Goal: Transaction & Acquisition: Purchase product/service

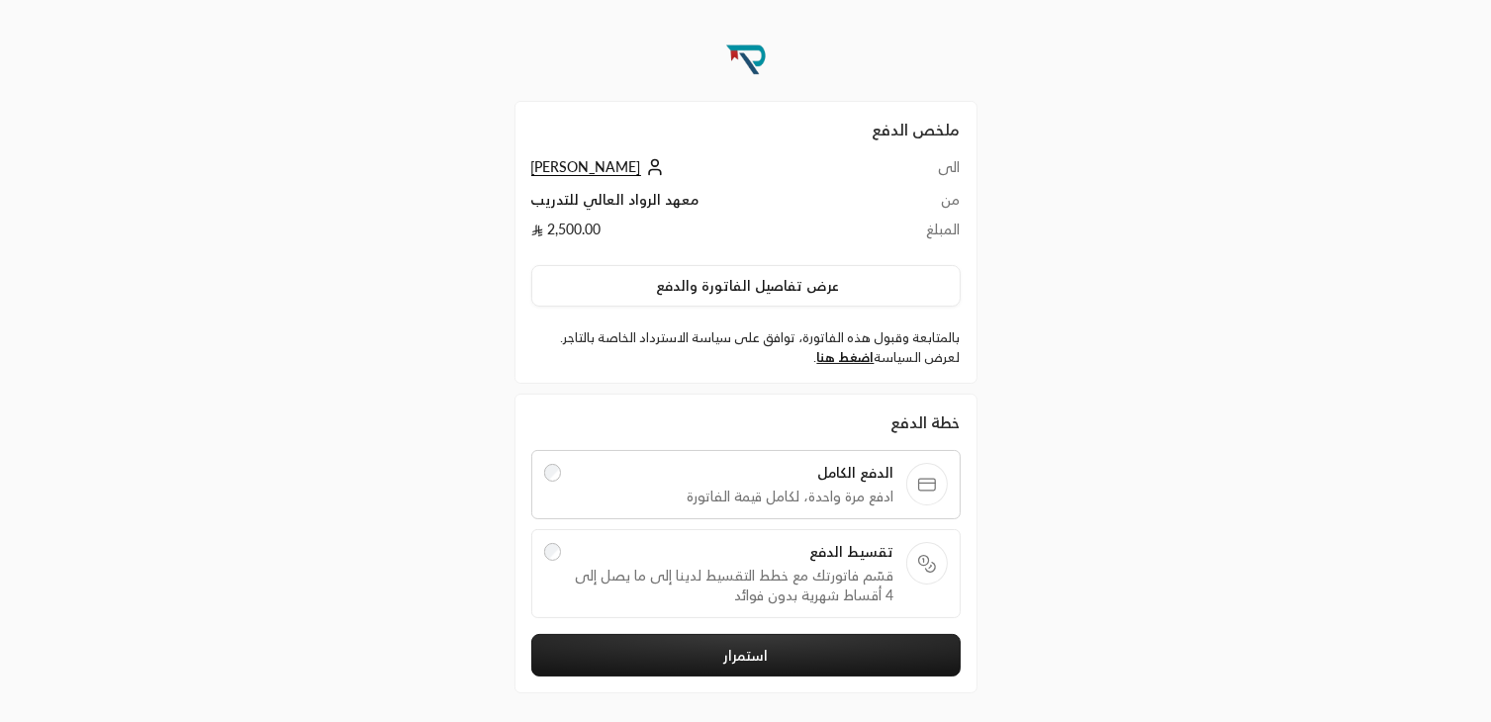
click at [799, 553] on span "تقسيط الدفع" at bounding box center [733, 552] width 321 height 20
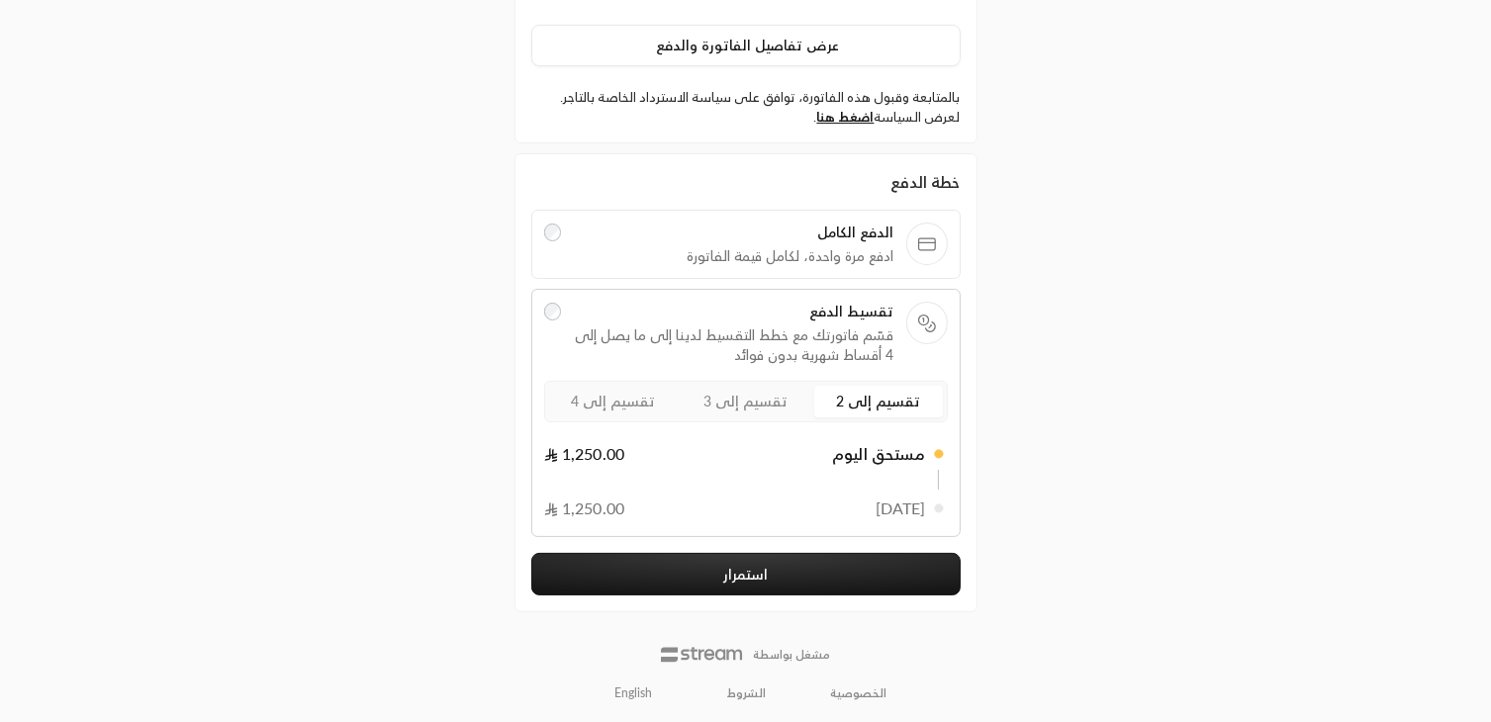
click at [803, 571] on button "استمرار" at bounding box center [745, 574] width 429 height 43
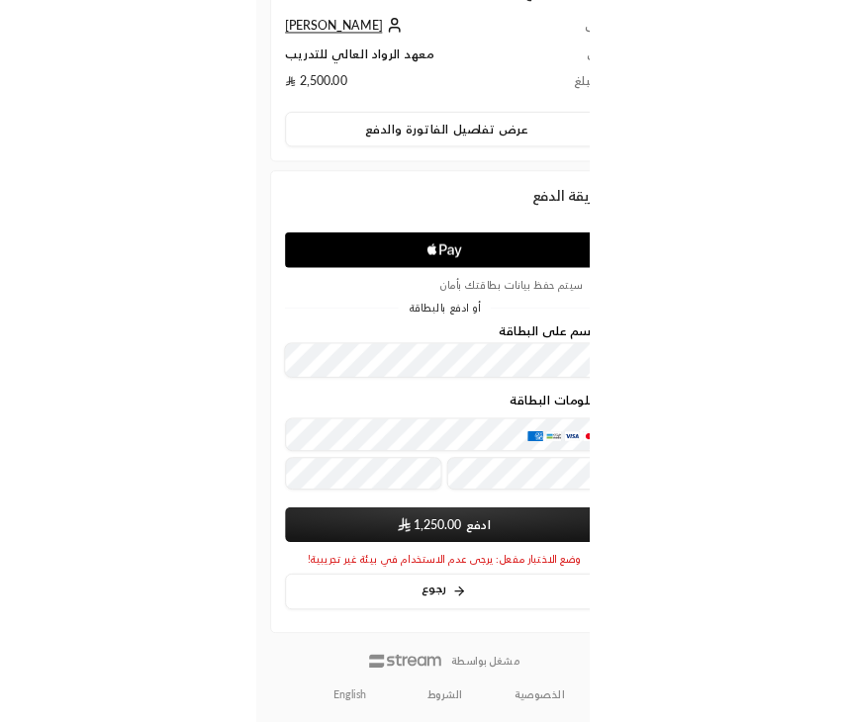
scroll to position [32, 0]
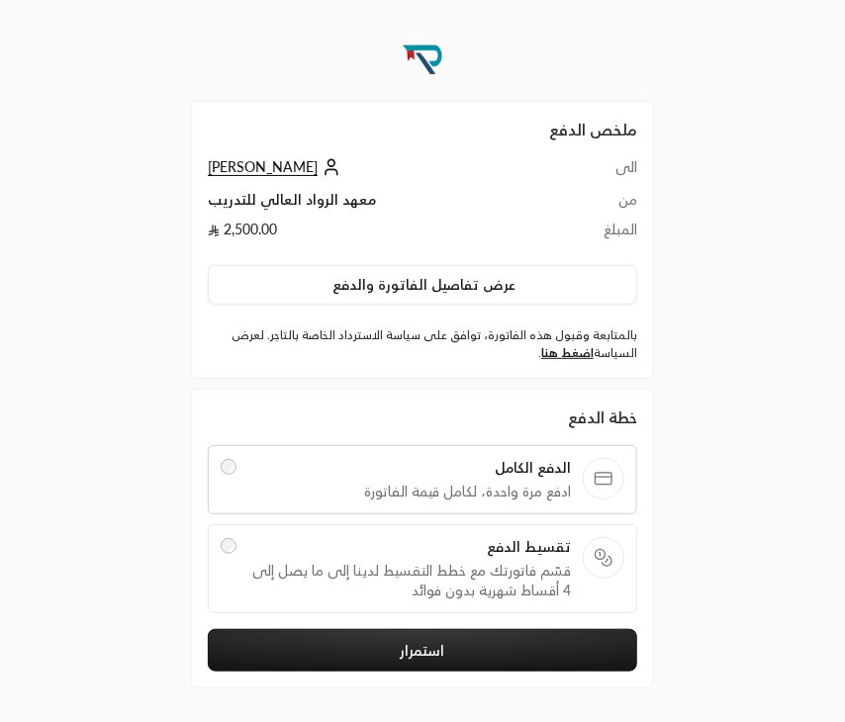
click at [486, 649] on button "استمرار" at bounding box center [422, 650] width 429 height 43
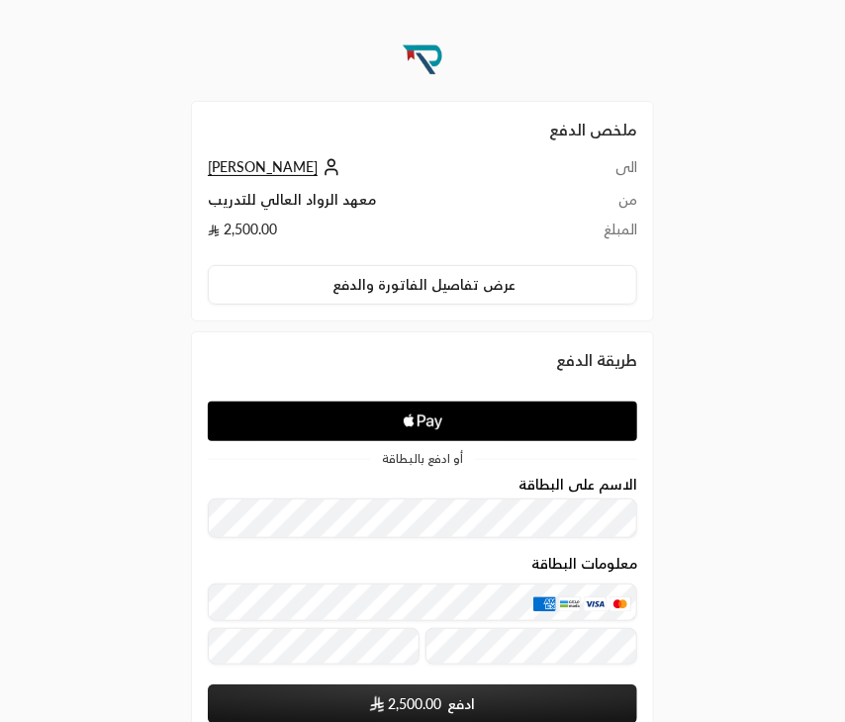
click at [751, 562] on div "ملخص الدفع الى محمد رشاد من معهد الرواد العالي للتدريب المبلغ 2,500.00 عرض تفاص…" at bounding box center [422, 464] width 845 height 928
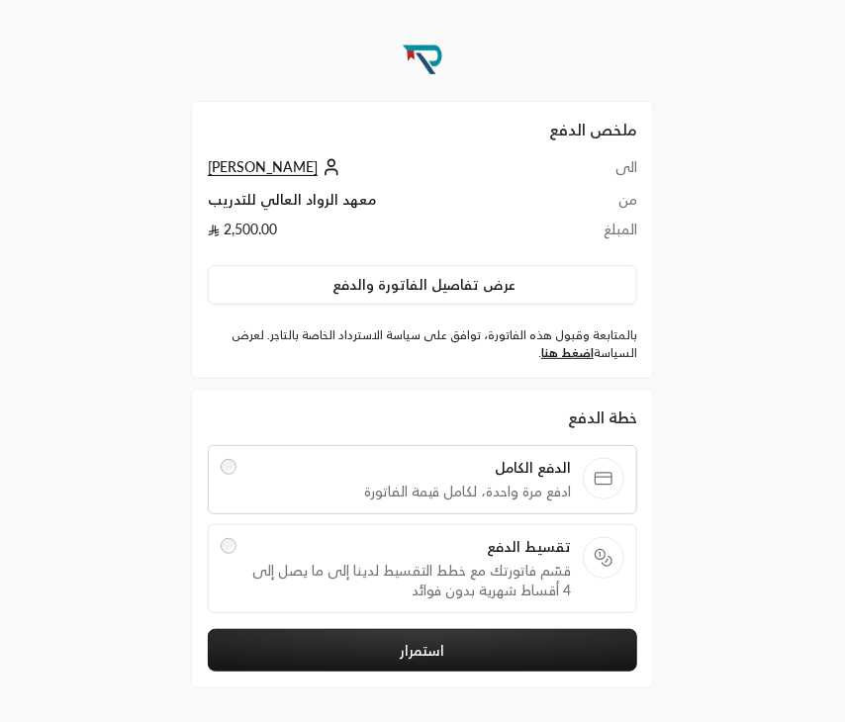
scroll to position [24, 0]
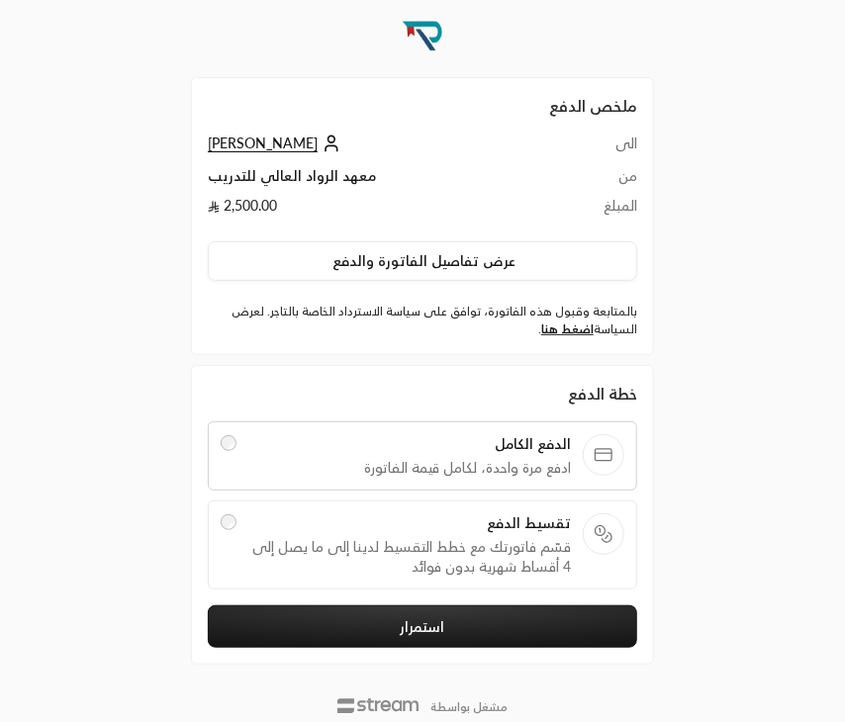
click at [466, 626] on button "استمرار" at bounding box center [422, 626] width 429 height 43
